Goal: Information Seeking & Learning: Learn about a topic

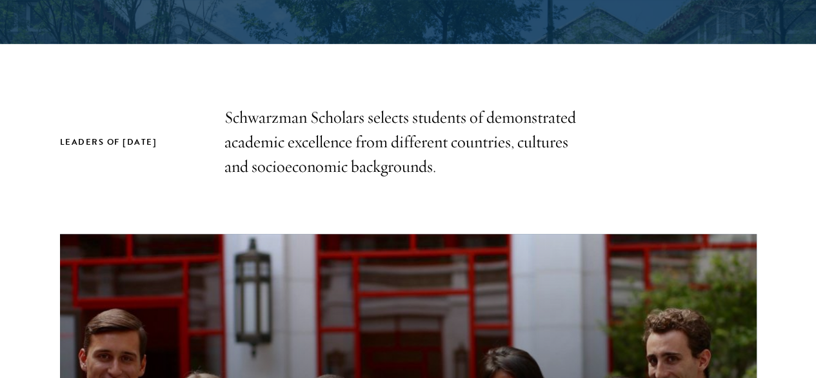
scroll to position [359, 0]
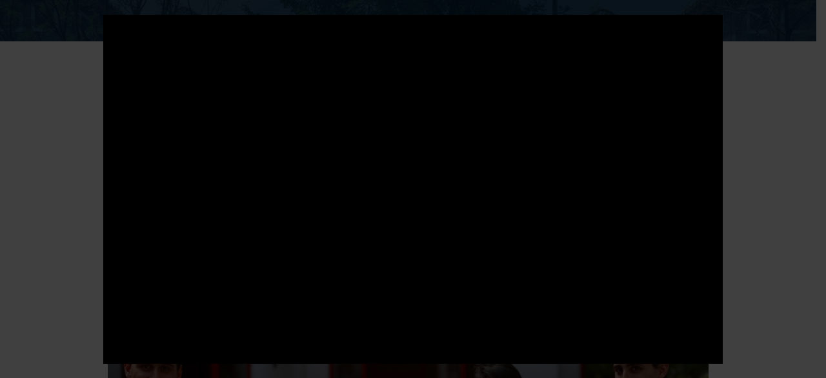
click at [733, 203] on div at bounding box center [413, 189] width 826 height 378
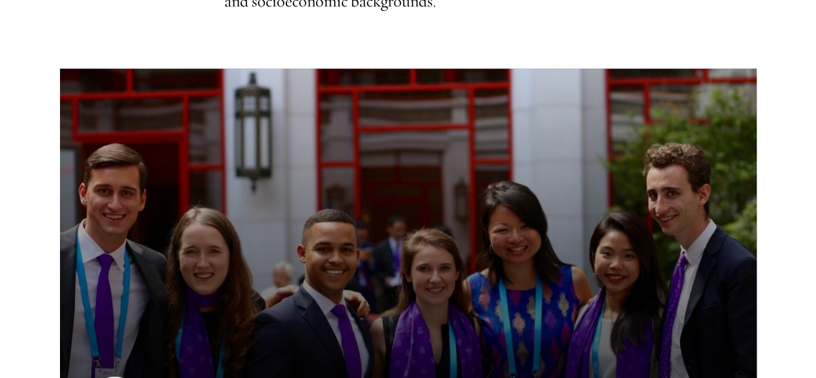
scroll to position [533, 0]
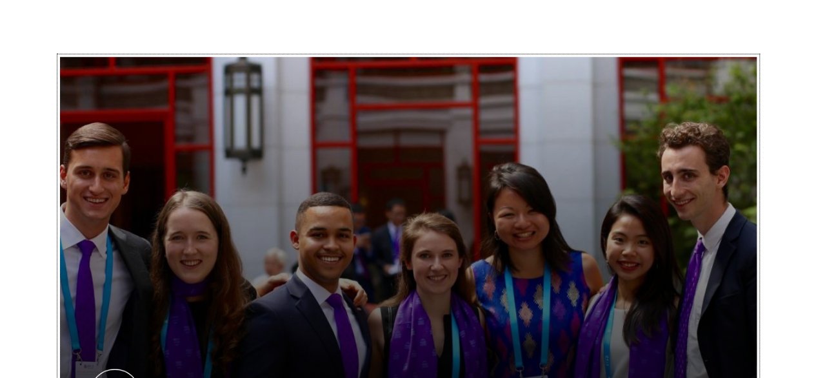
click at [460, 252] on button "Schwarzman Scholars Program Takeaways" at bounding box center [408, 253] width 697 height 392
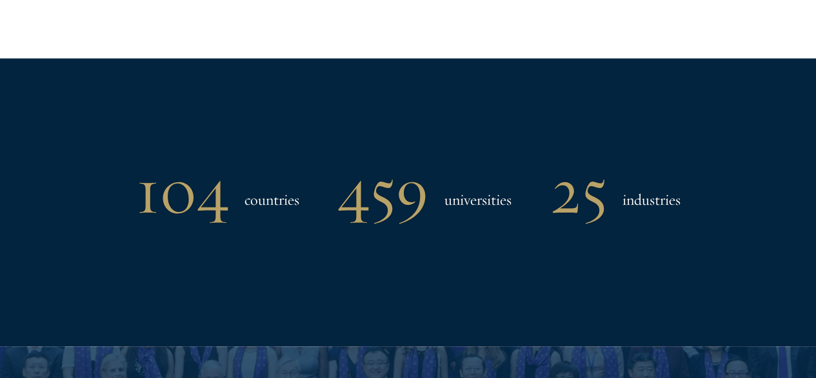
scroll to position [1001, 0]
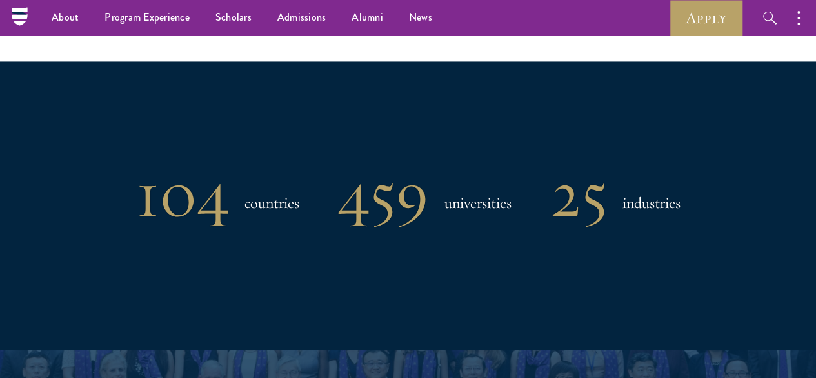
click at [186, 187] on h1 "104" at bounding box center [182, 194] width 93 height 67
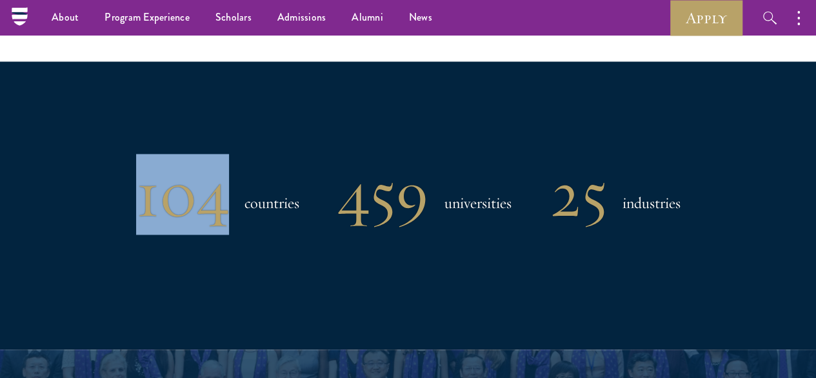
click at [186, 187] on h1 "104" at bounding box center [182, 194] width 93 height 67
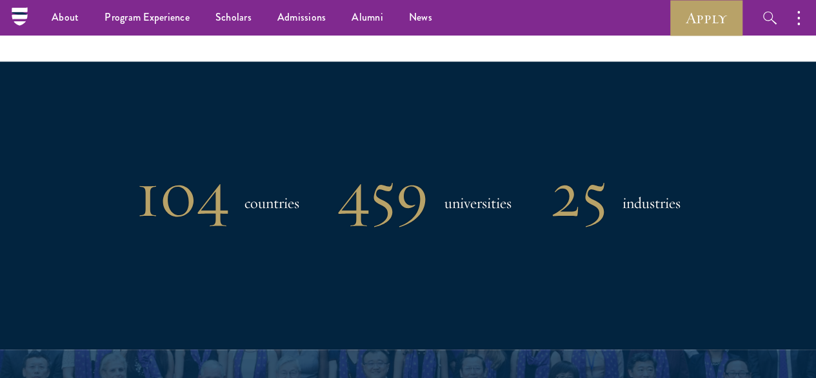
click at [256, 190] on h3 "countries" at bounding box center [272, 203] width 55 height 26
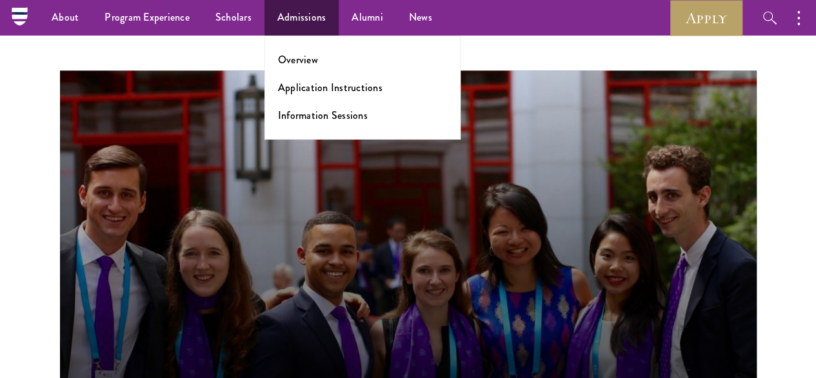
scroll to position [498, 0]
